Goal: Transaction & Acquisition: Download file/media

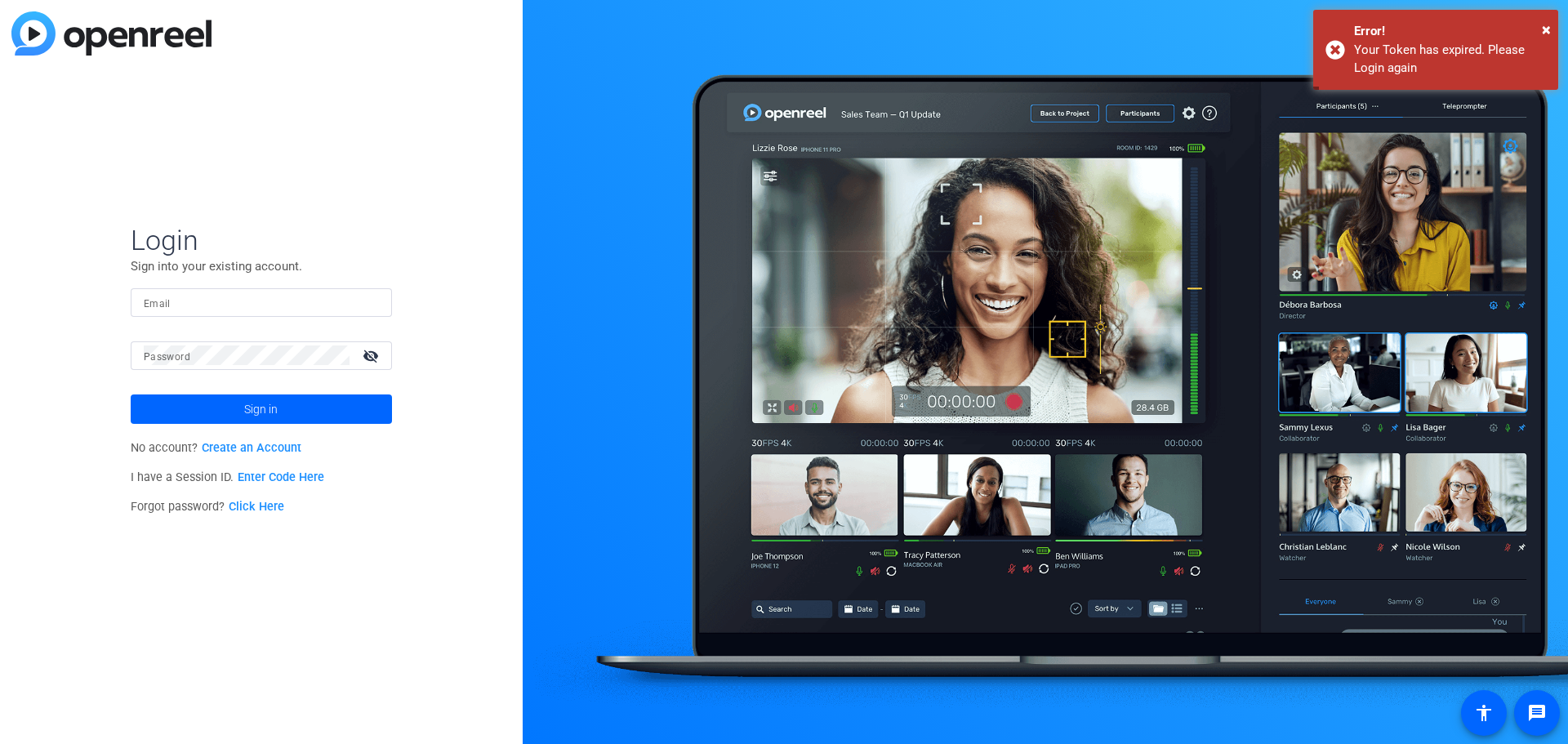
click at [276, 308] on input "Email" at bounding box center [261, 302] width 235 height 20
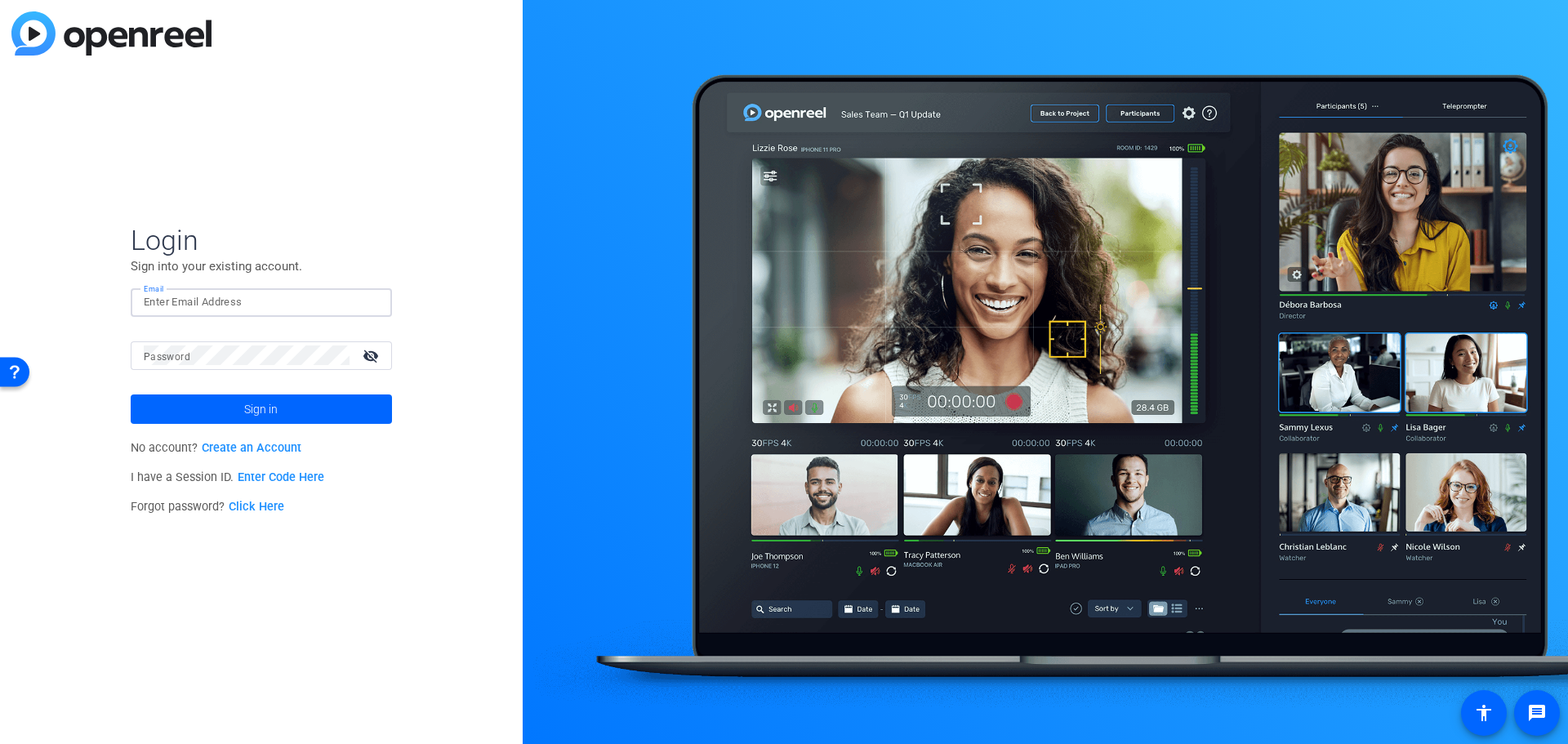
type input "[EMAIL_ADDRESS][DOMAIN_NAME]"
click at [240, 408] on span at bounding box center [261, 409] width 261 height 39
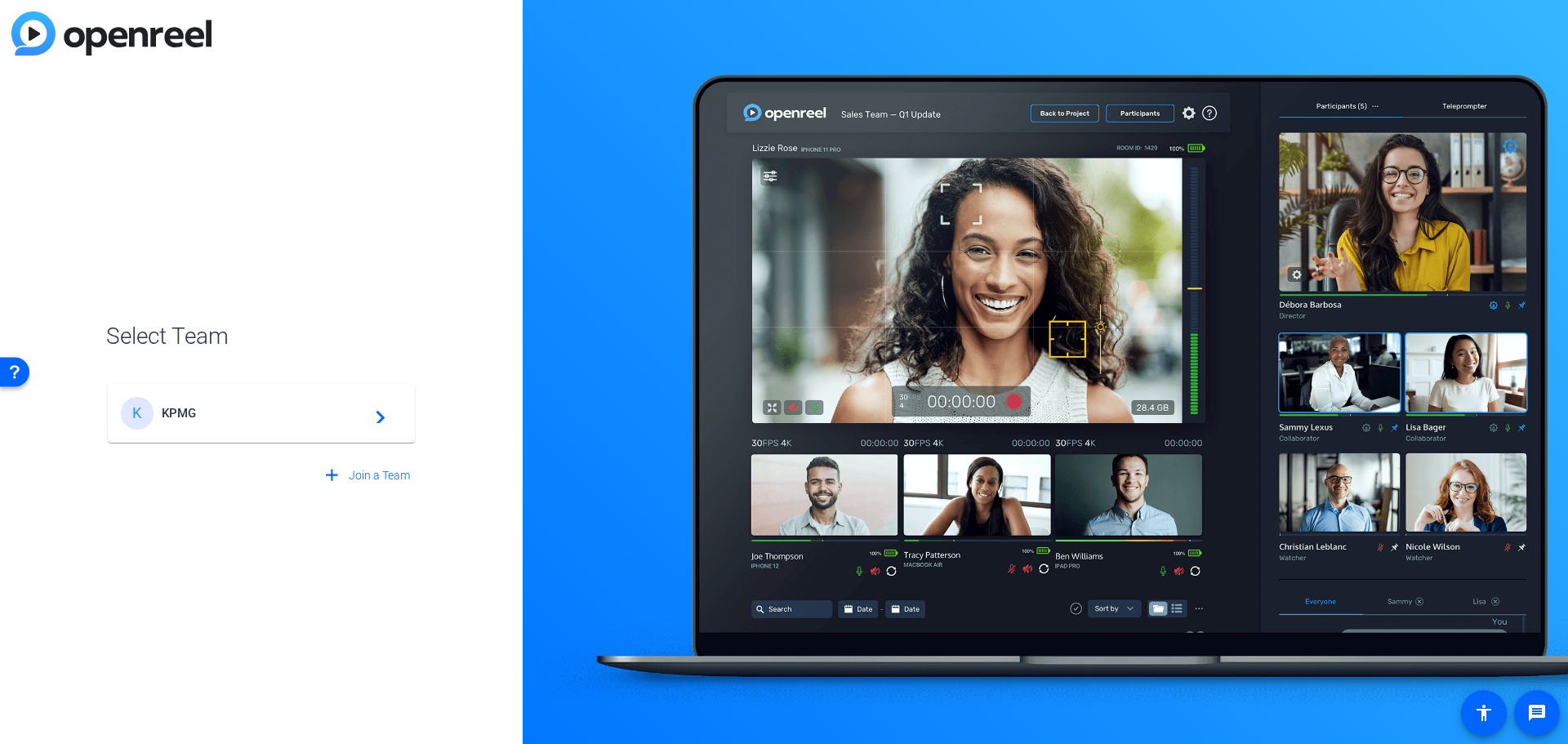
click at [242, 412] on span "KPMG" at bounding box center [264, 413] width 205 height 15
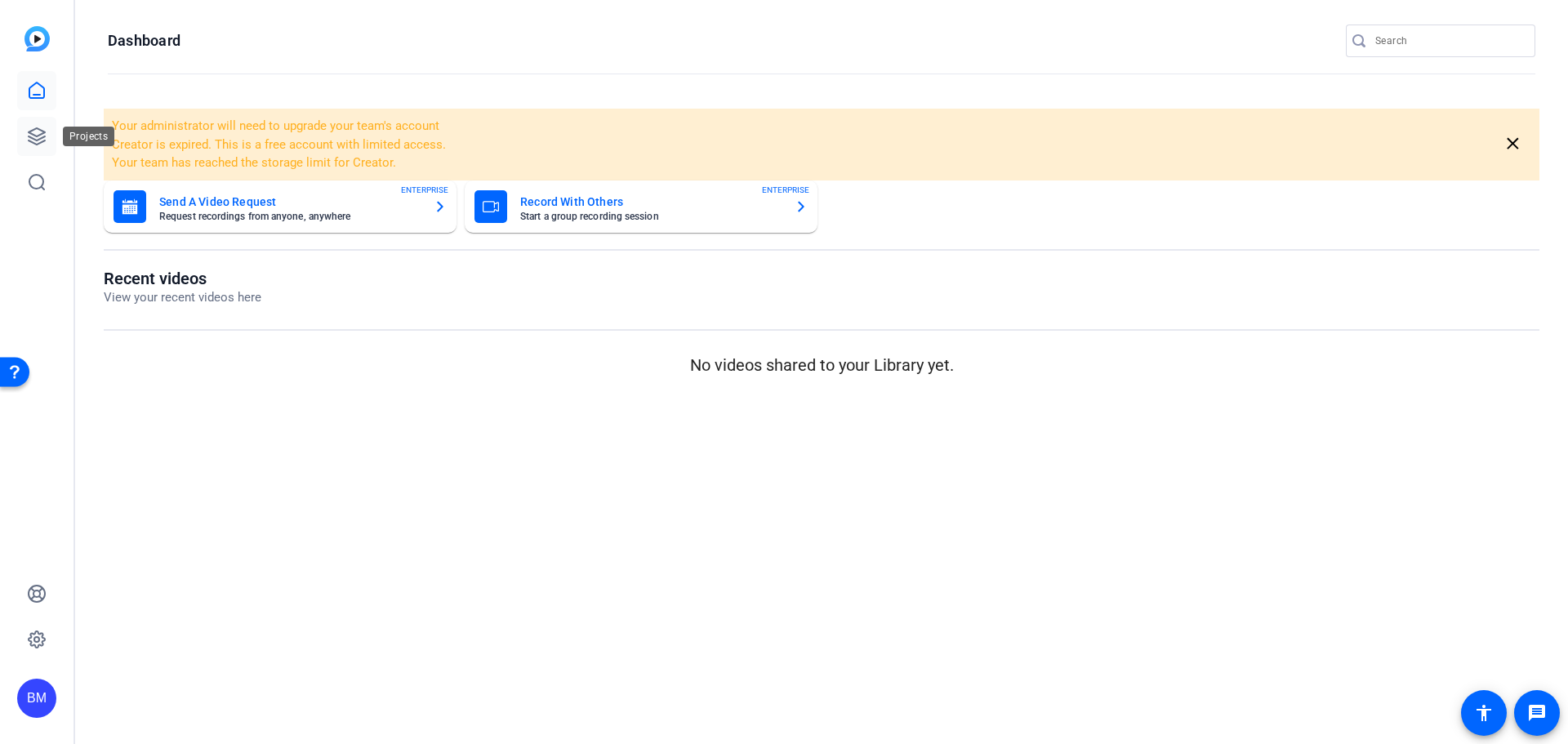
click at [29, 132] on icon at bounding box center [36, 136] width 16 height 16
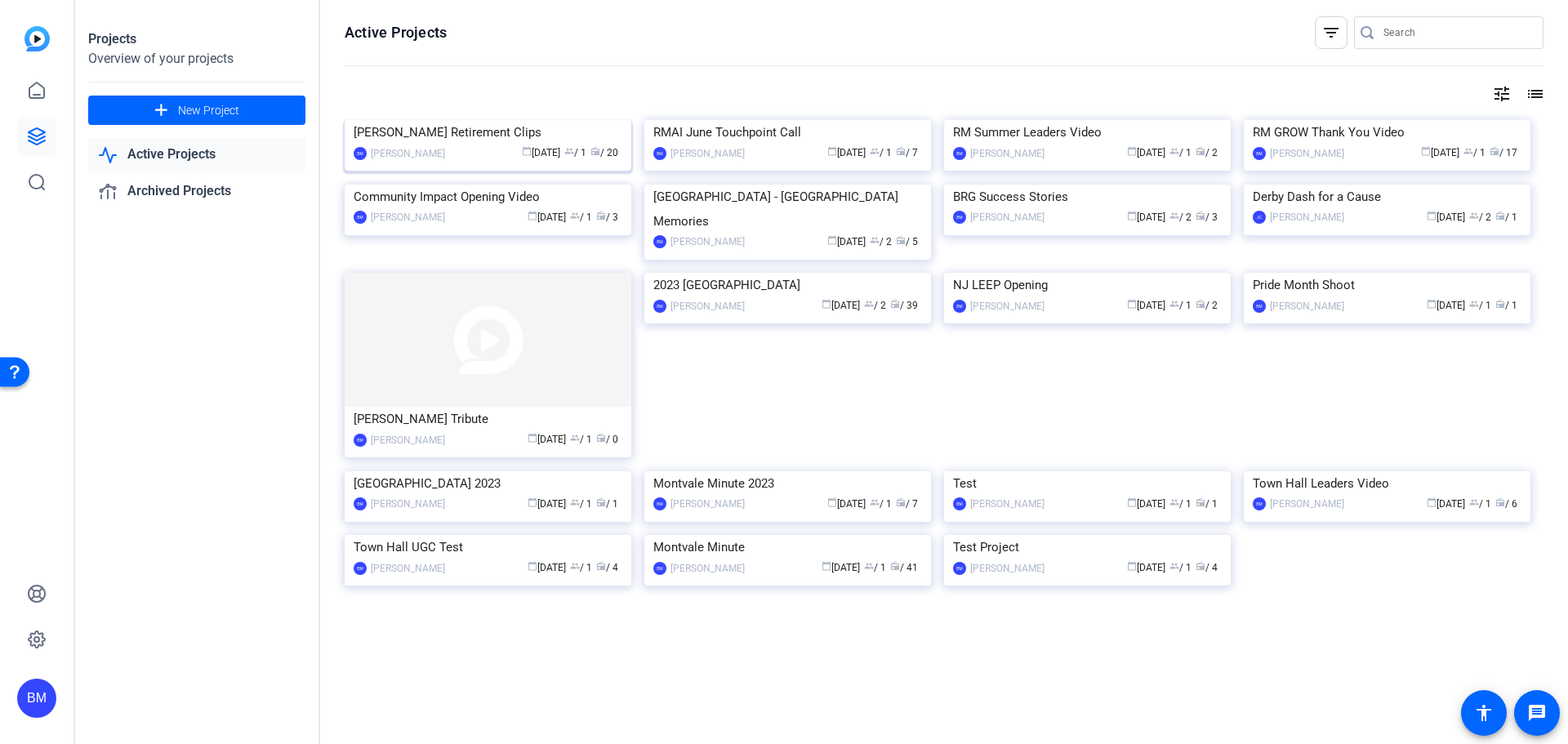
click at [493, 145] on div "[PERSON_NAME] Retirement Clips" at bounding box center [488, 132] width 269 height 25
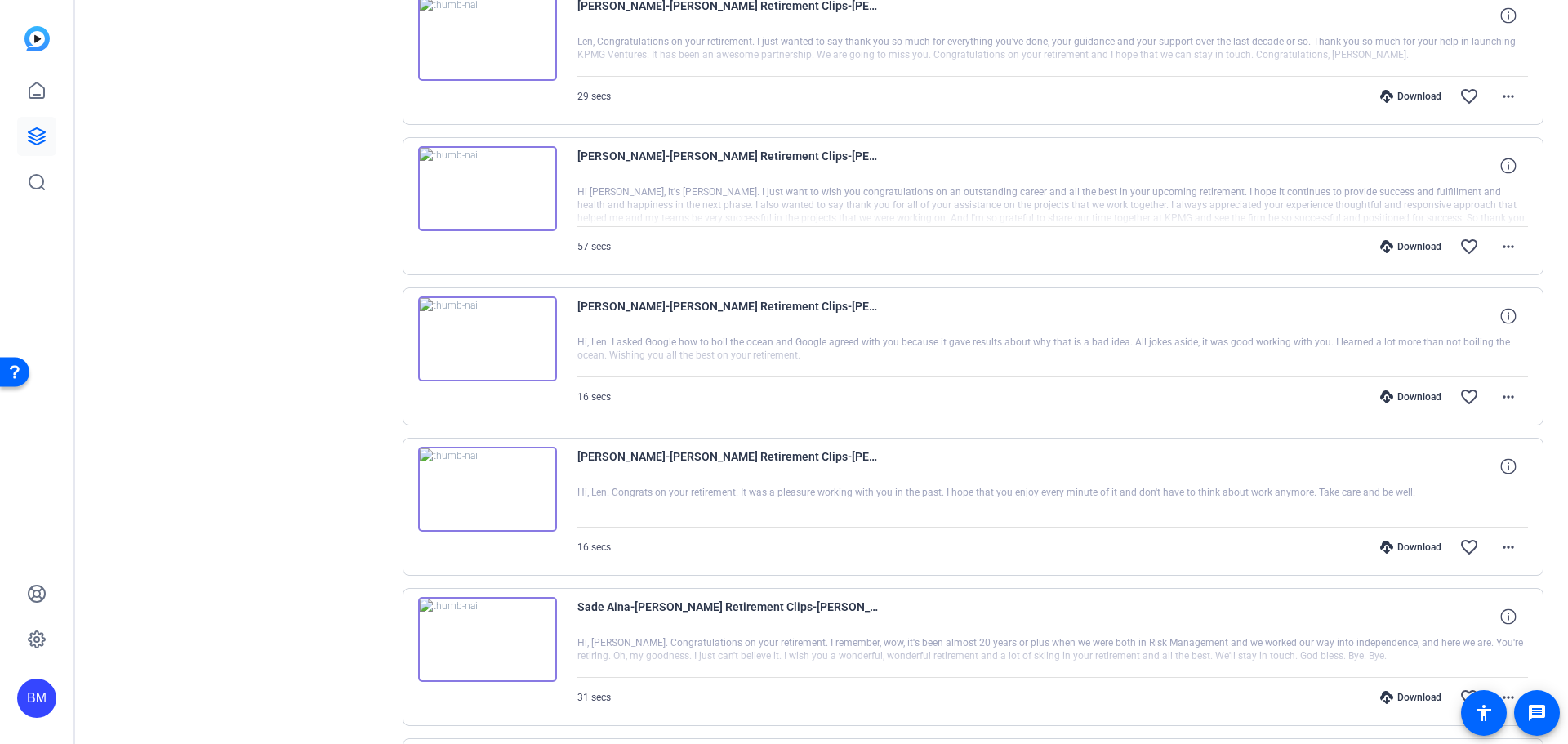
scroll to position [817, 0]
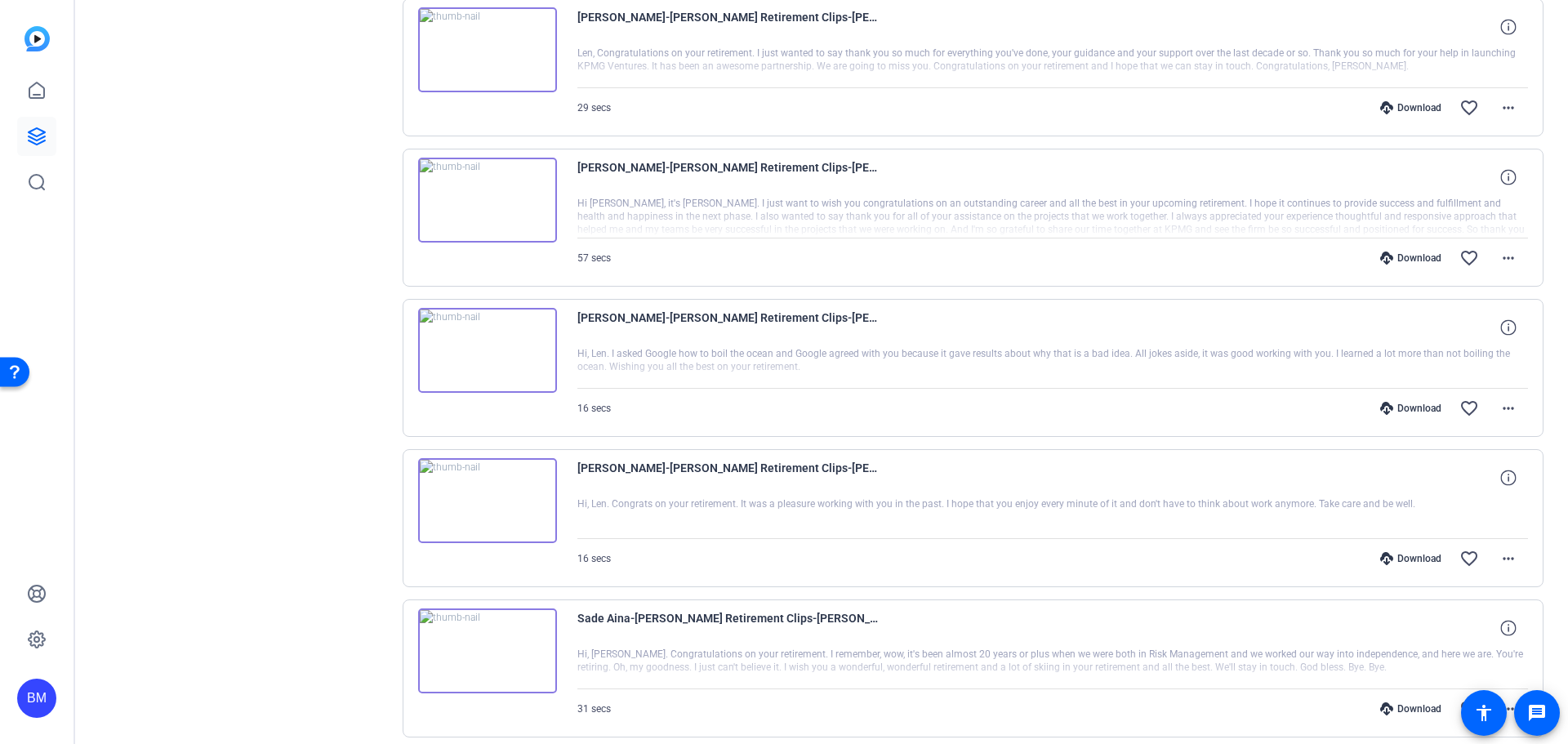
click at [888, 498] on div at bounding box center [1054, 518] width 952 height 41
click at [557, 504] on div "[PERSON_NAME]-[PERSON_NAME] Retirement Clips-[PERSON_NAME] Retirement Video-175…" at bounding box center [974, 518] width 1142 height 138
click at [496, 520] on img at bounding box center [488, 500] width 139 height 85
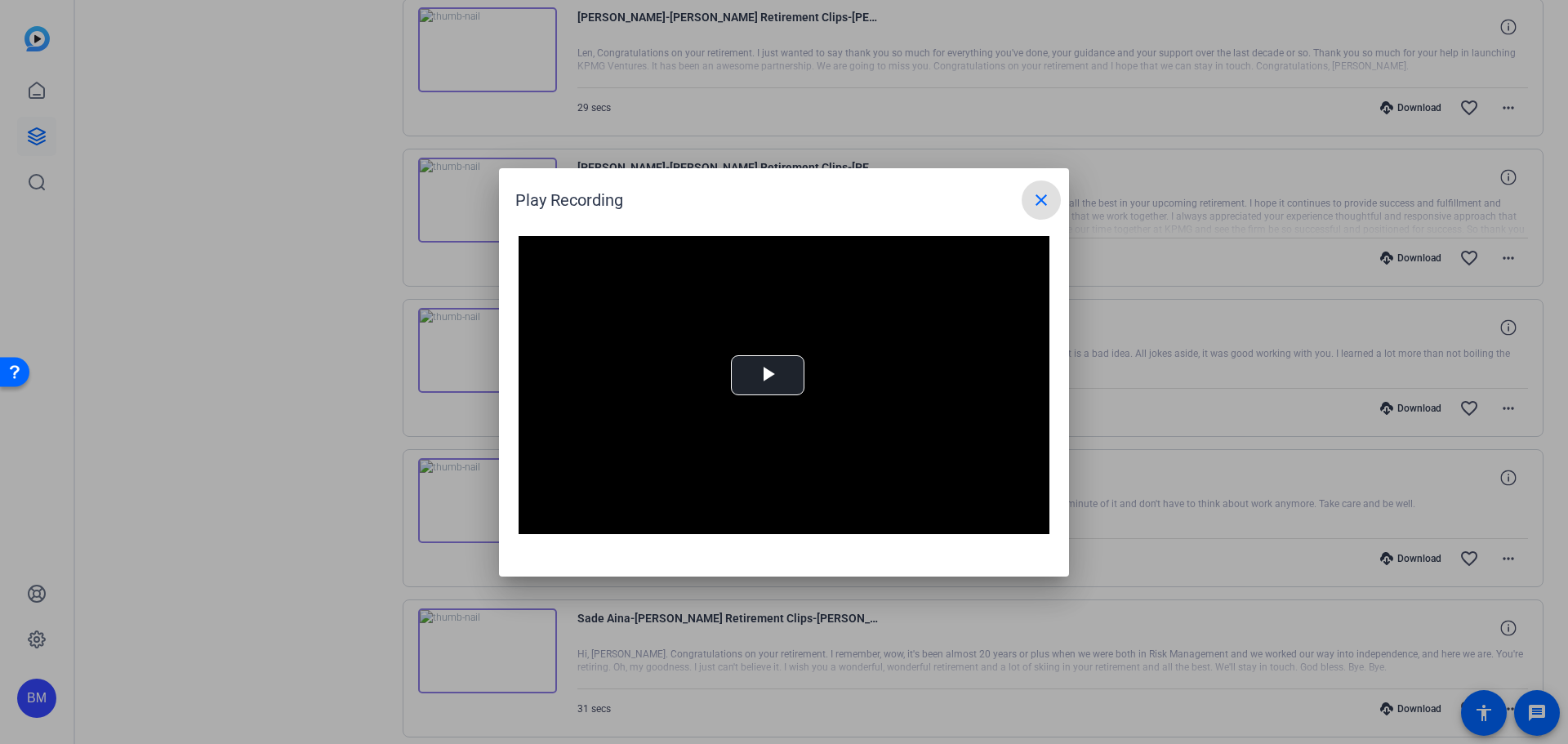
click at [1040, 200] on mat-icon "close" at bounding box center [1041, 199] width 20 height 20
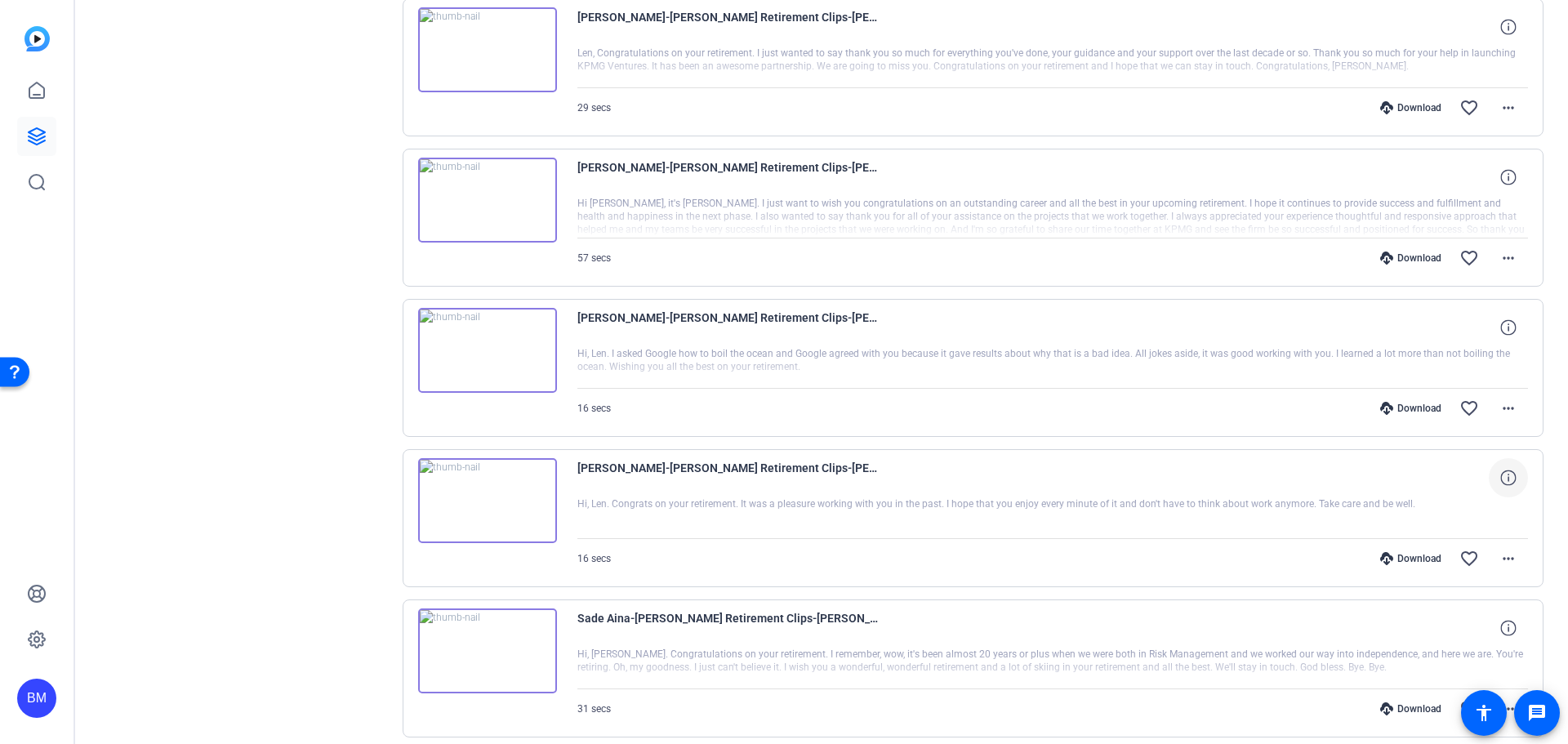
click at [1501, 479] on icon at bounding box center [1508, 478] width 15 height 15
click at [1499, 485] on mat-icon "close" at bounding box center [1508, 479] width 20 height 21
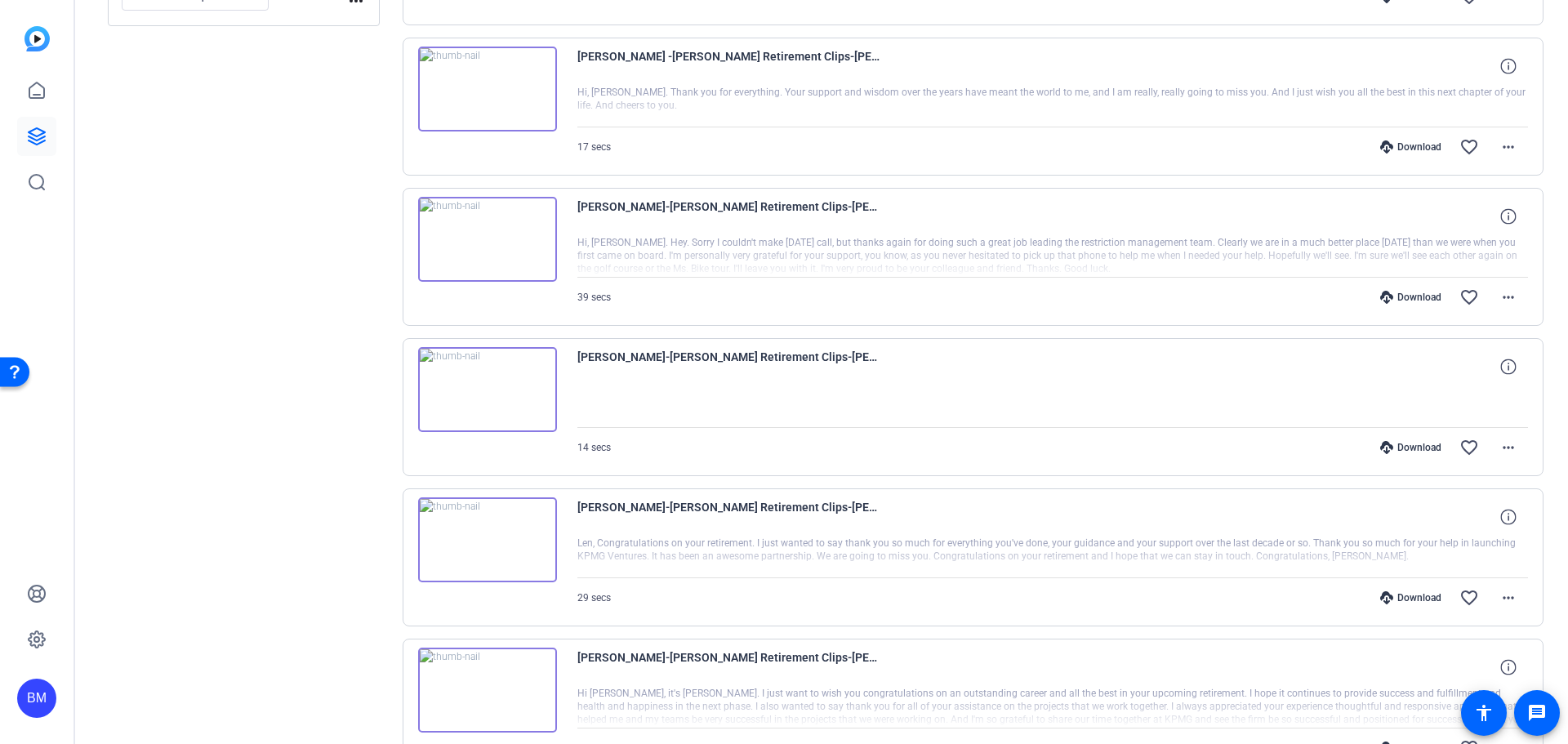
scroll to position [245, 0]
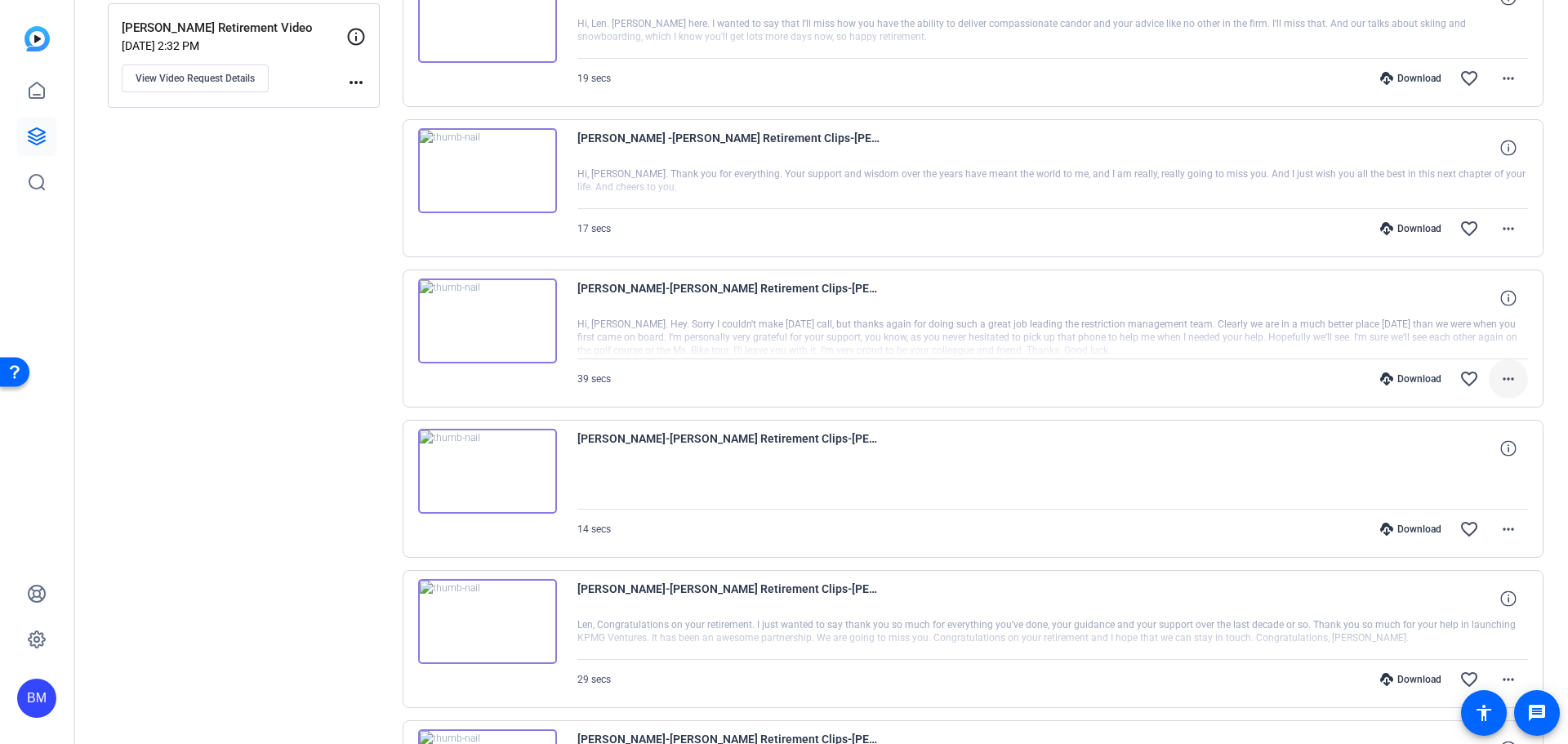
click at [1503, 383] on mat-icon "more_horiz" at bounding box center [1508, 378] width 20 height 20
click at [1471, 455] on span "Download MP4" at bounding box center [1458, 454] width 98 height 20
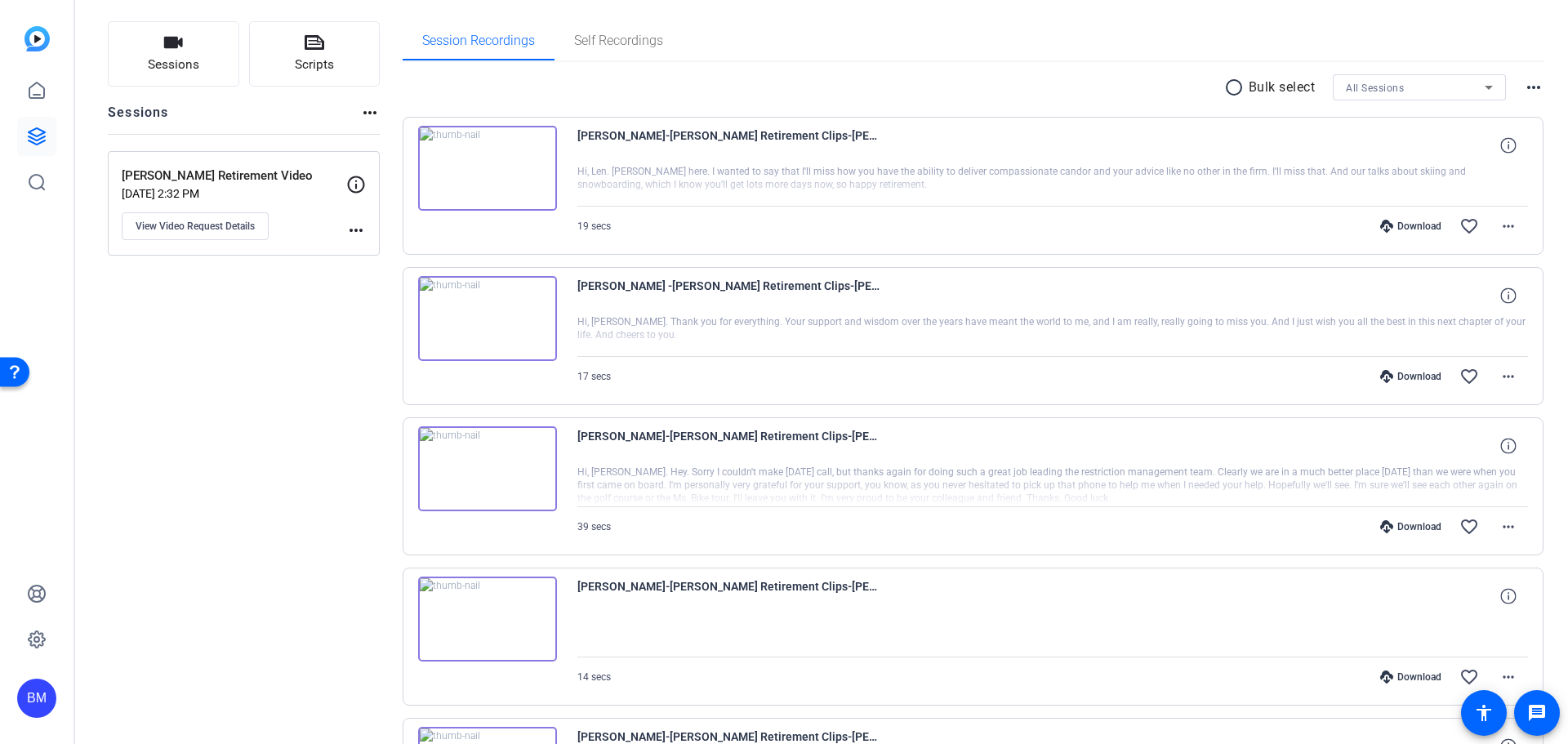
scroll to position [81, 0]
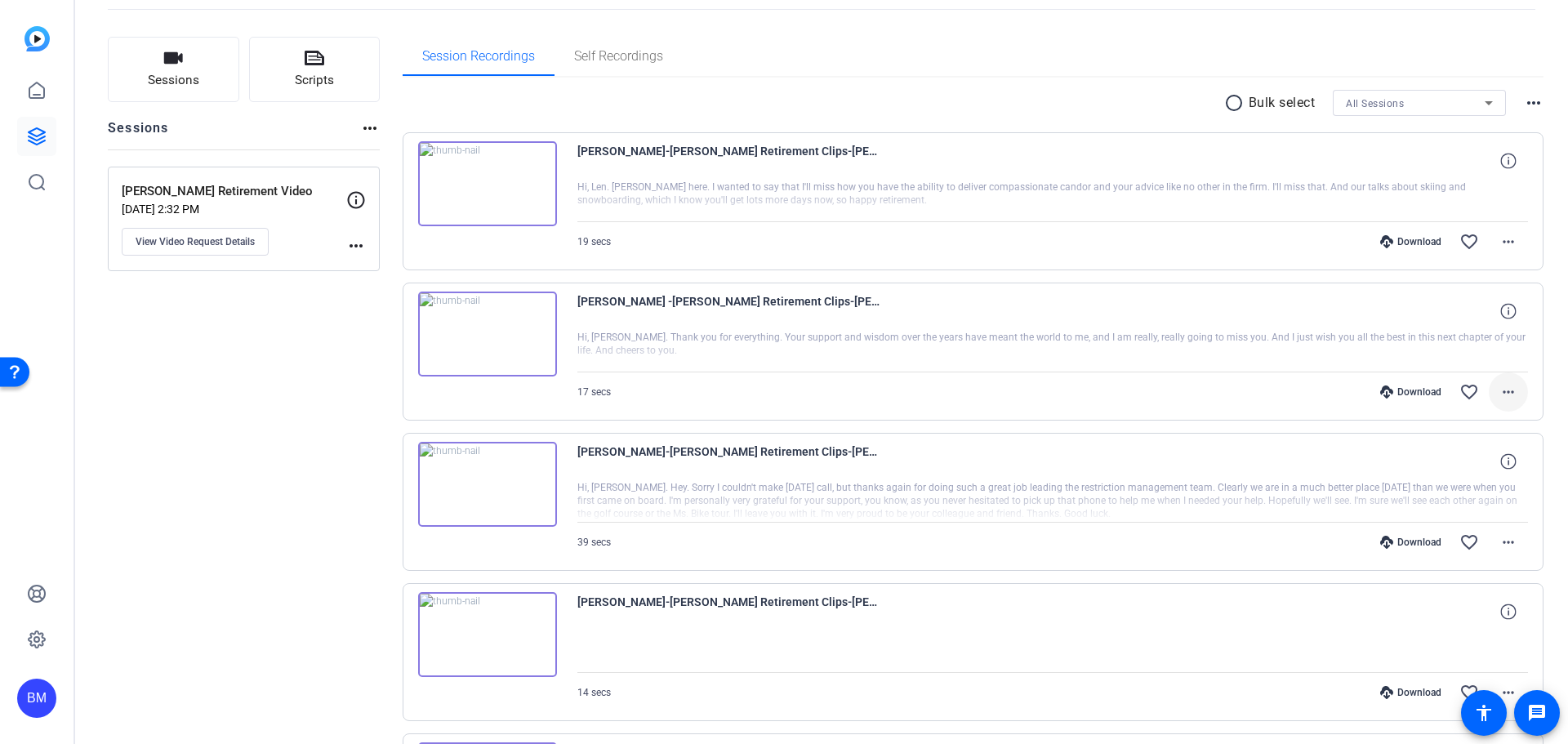
click at [1506, 392] on mat-icon "more_horiz" at bounding box center [1508, 392] width 20 height 20
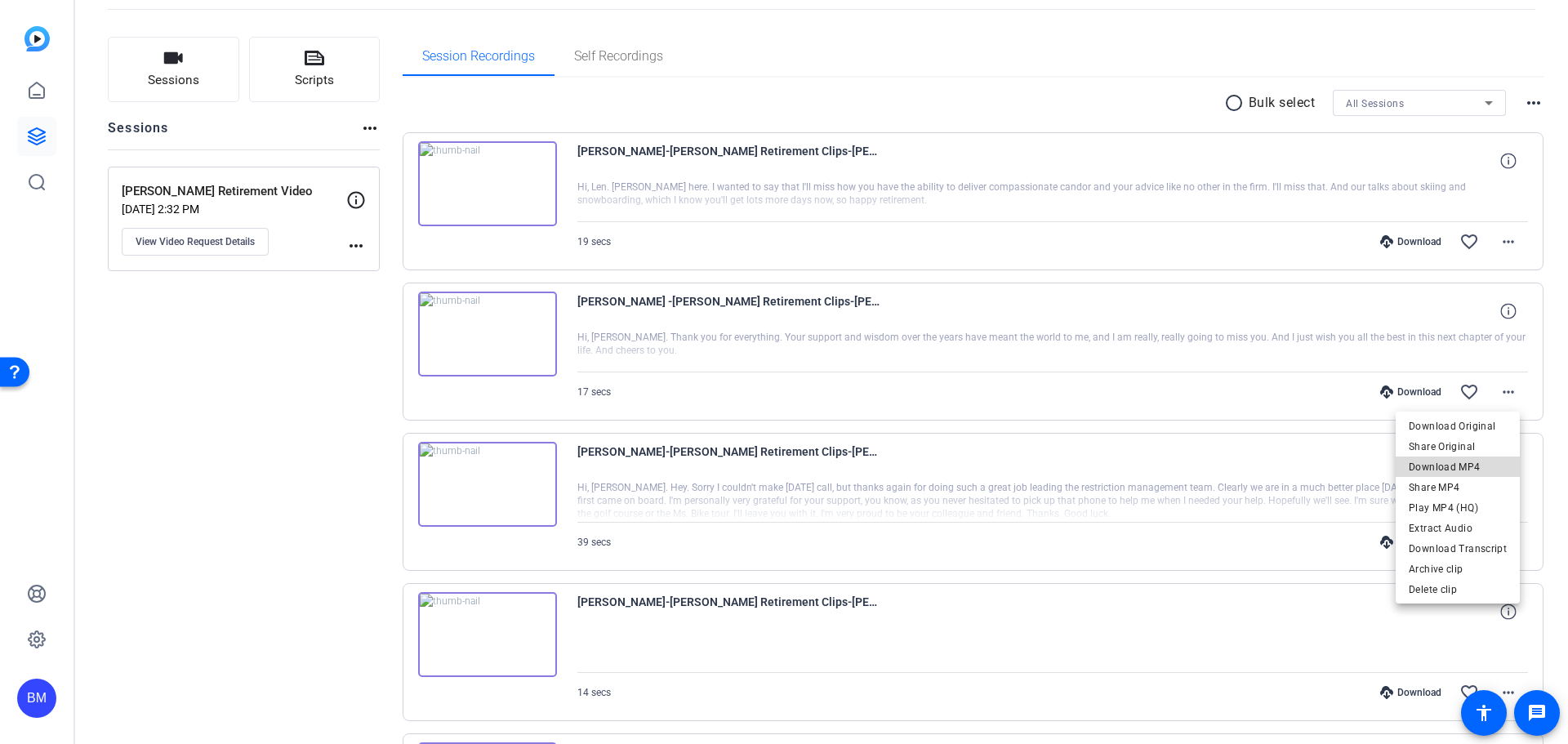
click at [1464, 471] on span "Download MP4" at bounding box center [1458, 467] width 98 height 20
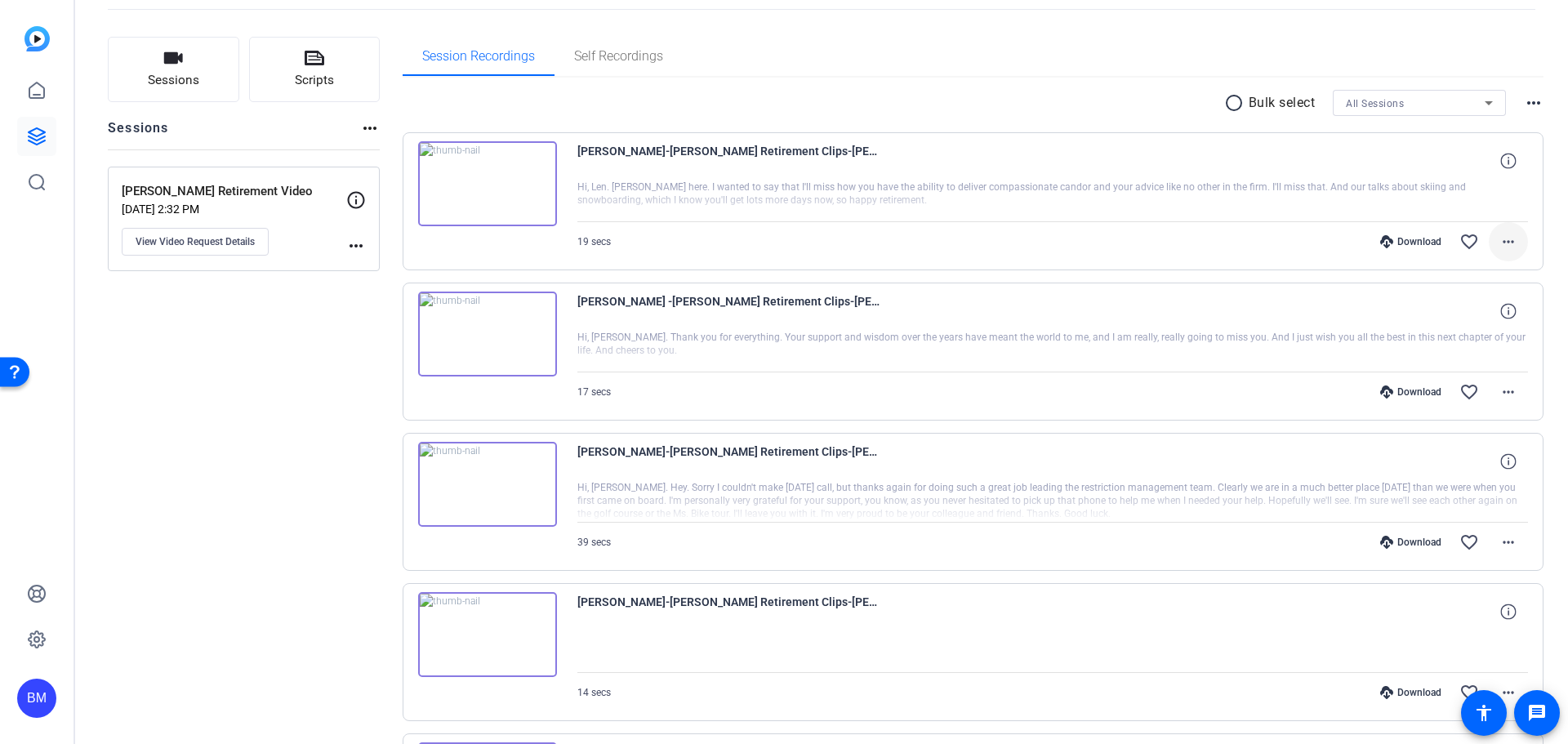
click at [1499, 244] on mat-icon "more_horiz" at bounding box center [1508, 241] width 20 height 20
click at [1479, 312] on span "Download MP4" at bounding box center [1458, 317] width 98 height 20
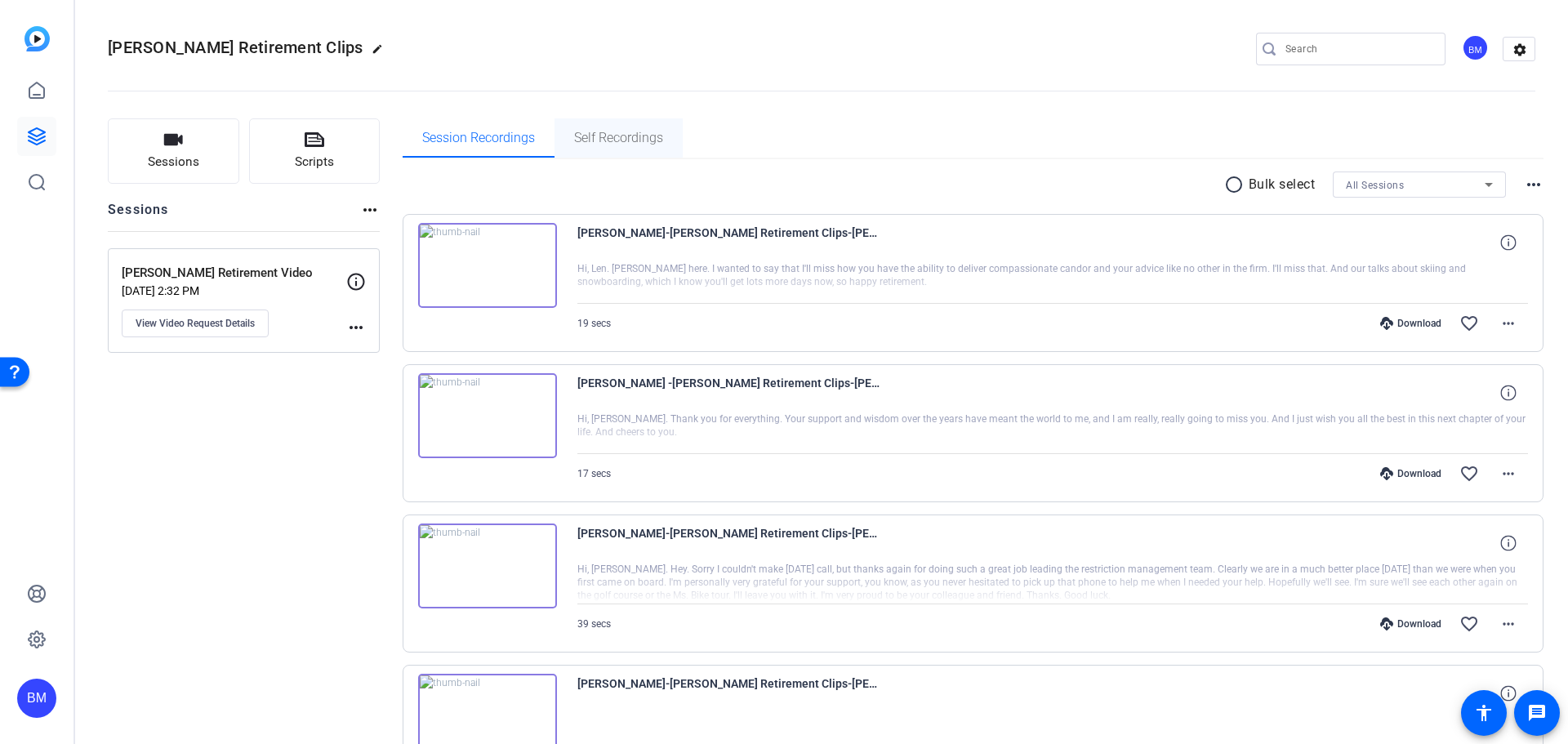
click at [599, 157] on span "Self Recordings" at bounding box center [619, 138] width 89 height 39
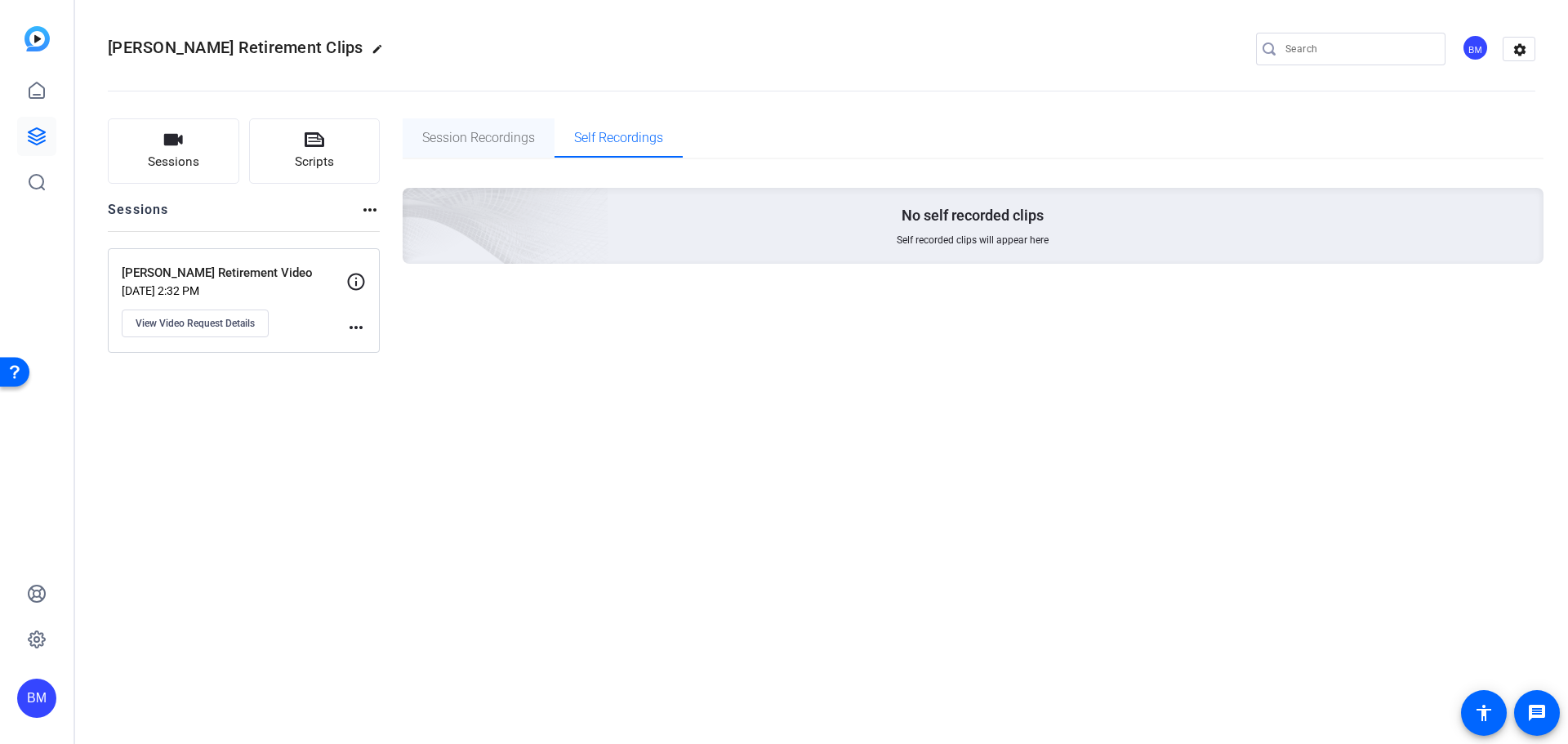
click at [512, 139] on span "Session Recordings" at bounding box center [478, 138] width 113 height 13
